Goal: Use online tool/utility: Utilize a website feature to perform a specific function

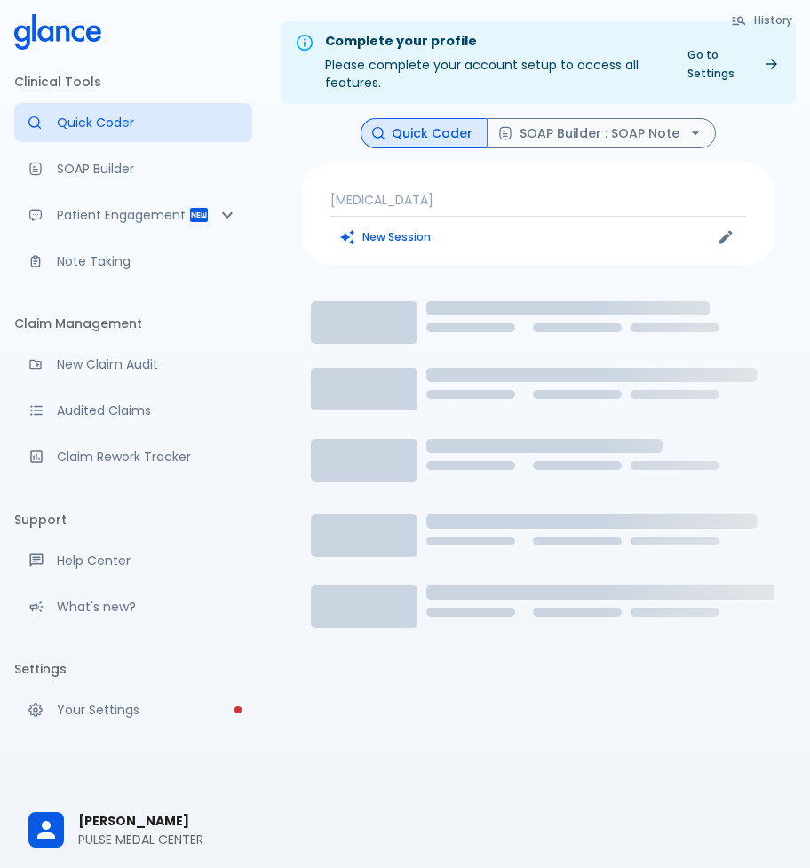
click at [441, 193] on p "[MEDICAL_DATA]" at bounding box center [538, 200] width 416 height 18
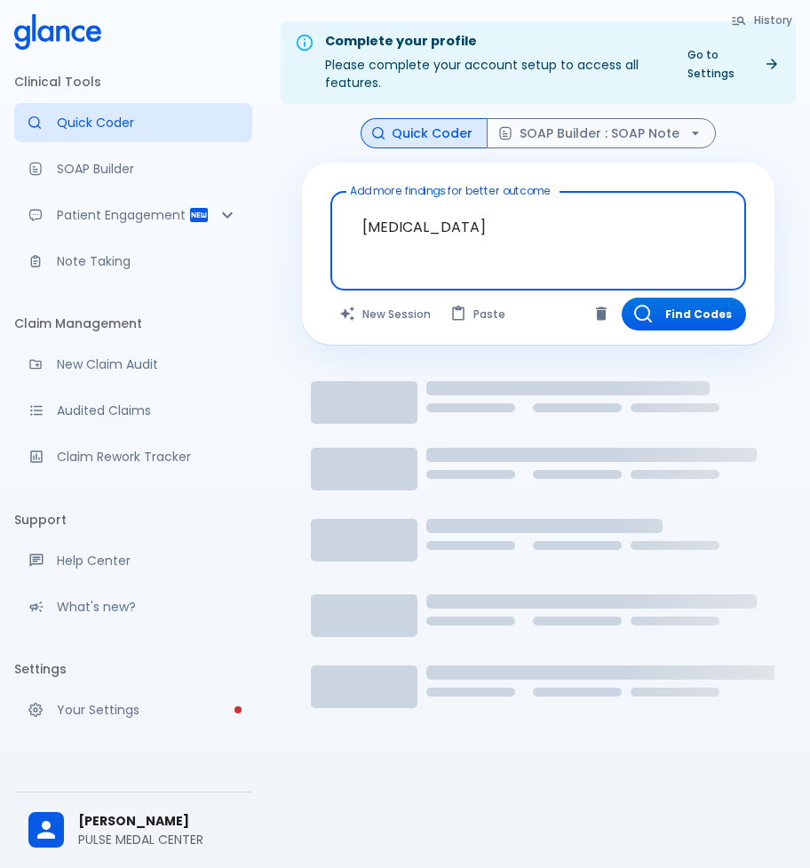
drag, startPoint x: 482, startPoint y: 241, endPoint x: 329, endPoint y: 235, distance: 152.8
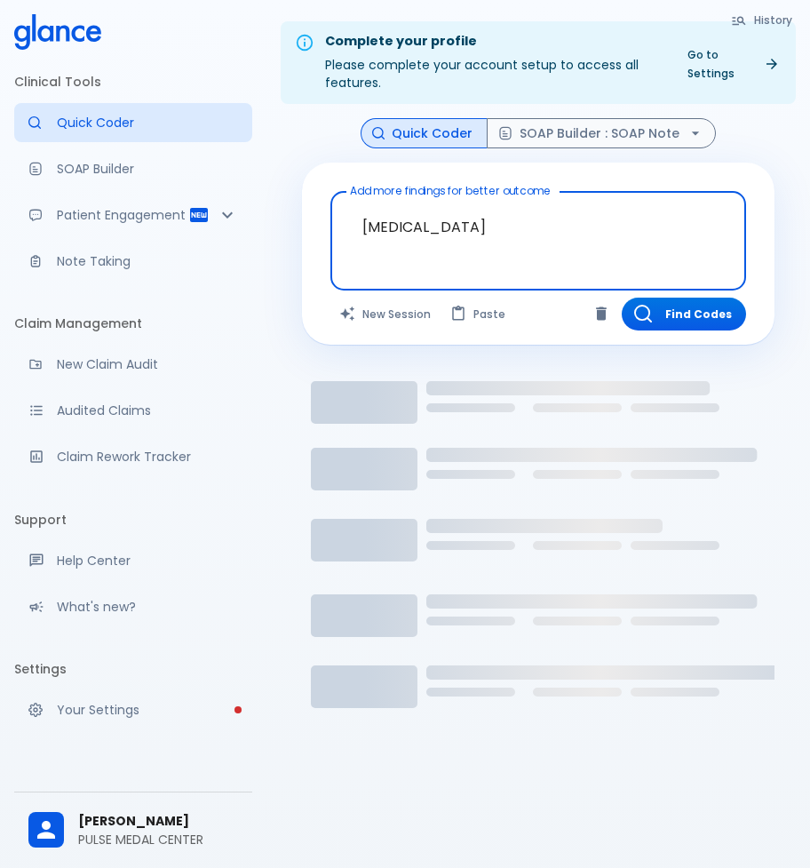
click at [329, 235] on div "Add more findings for better outcome [MEDICAL_DATA] x Add more findings for bet…" at bounding box center [538, 254] width 472 height 182
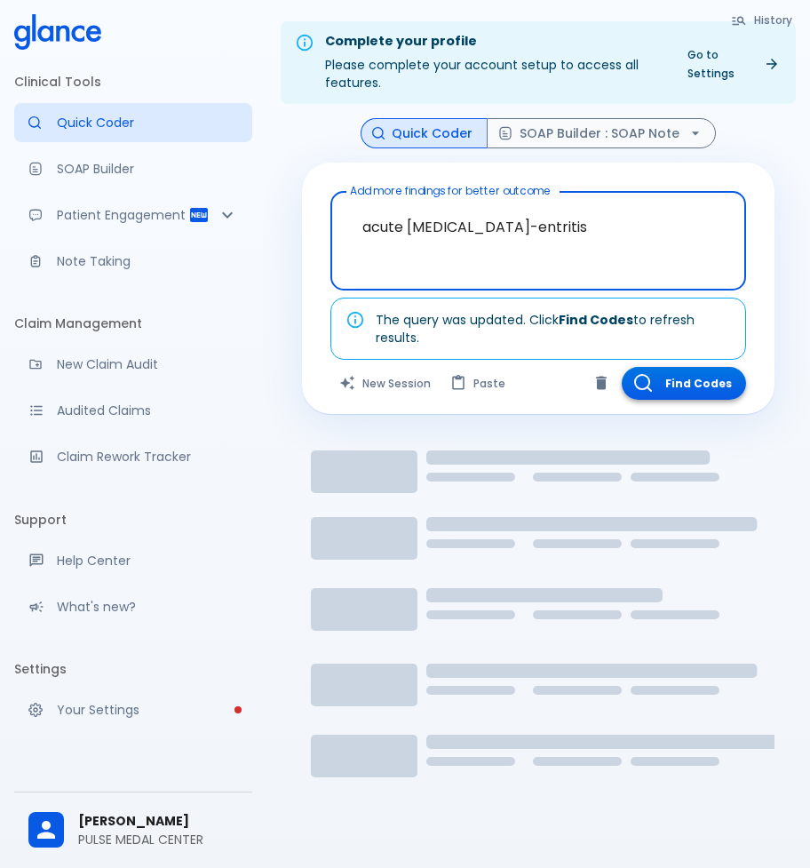
type textarea "acute [MEDICAL_DATA]-entritis"
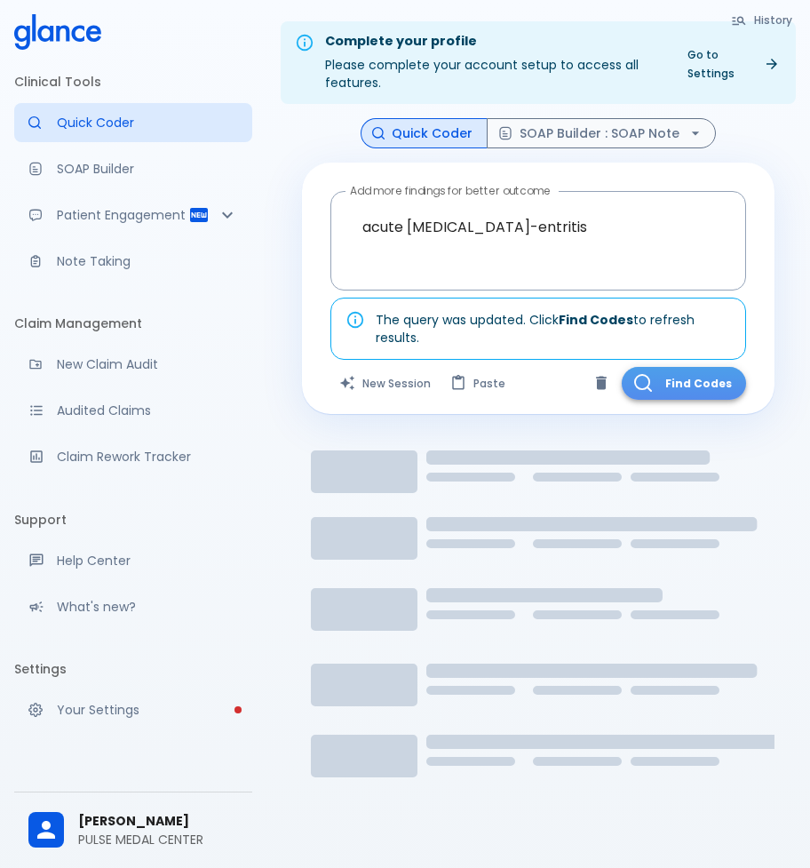
click at [680, 384] on button "Find Codes" at bounding box center [684, 383] width 124 height 33
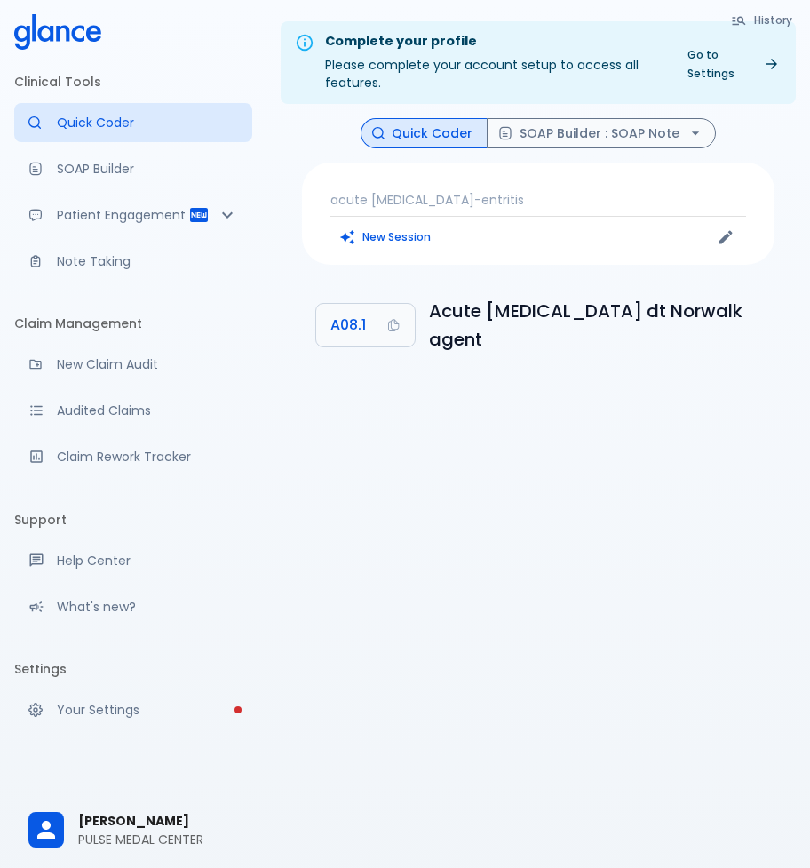
click at [462, 214] on div "acute gastro-entritis New Session" at bounding box center [538, 214] width 472 height 102
click at [486, 194] on p "acute [MEDICAL_DATA]-entritis" at bounding box center [538, 200] width 416 height 18
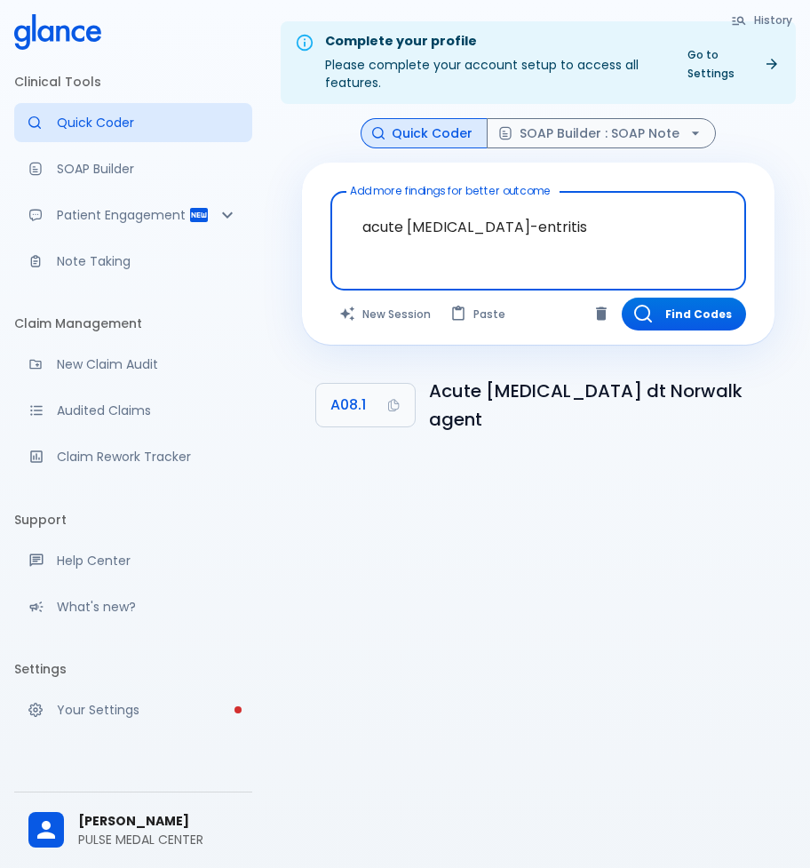
drag, startPoint x: 592, startPoint y: 232, endPoint x: 222, endPoint y: 242, distance: 370.5
click at [222, 242] on div "Clinical Tools Quick Coder SOAP Builder Patient Engagement Note Taking Claim Ma…" at bounding box center [405, 455] width 810 height 910
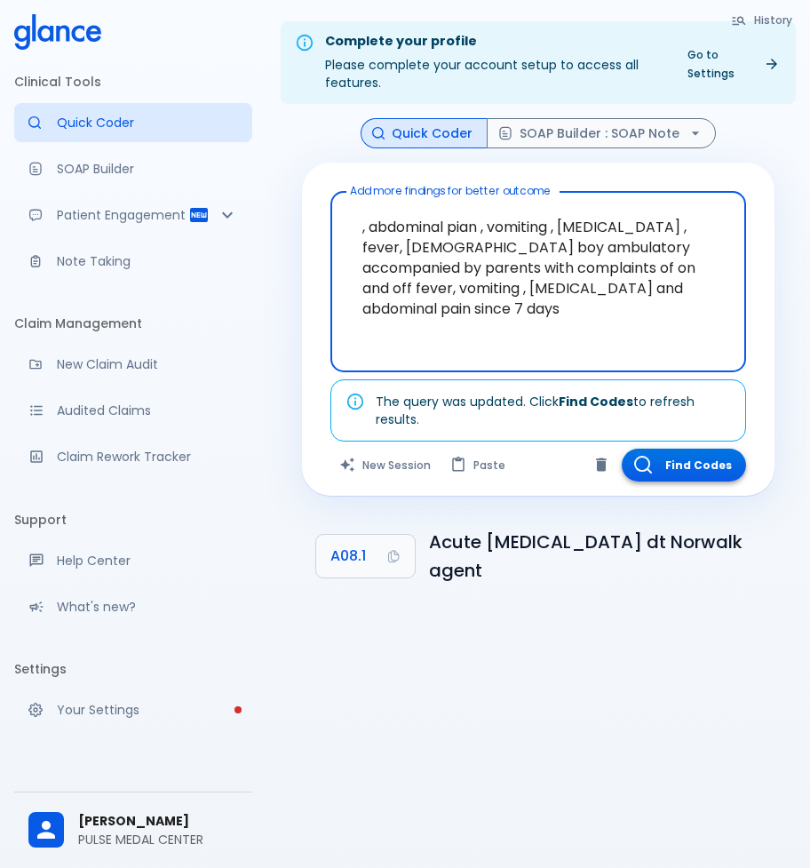
type textarea ", abdominal pian , vomiting , diarrhea , fever, 2 years old boy ambulatory acco…"
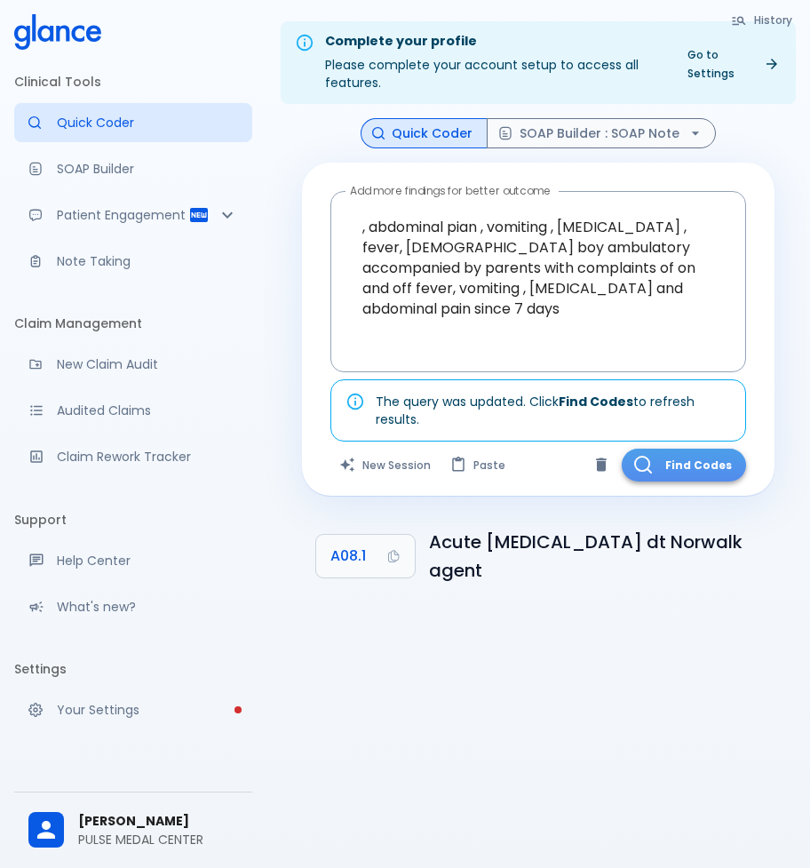
click at [701, 472] on button "Find Codes" at bounding box center [684, 464] width 124 height 33
